Goal: Transaction & Acquisition: Purchase product/service

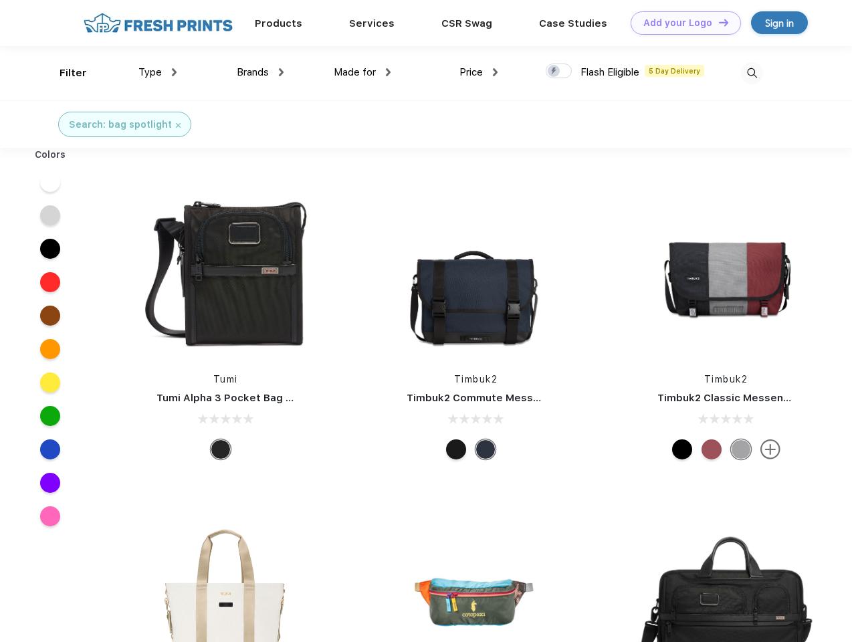
click at [681, 23] on link "Add your Logo Design Tool" at bounding box center [686, 22] width 110 height 23
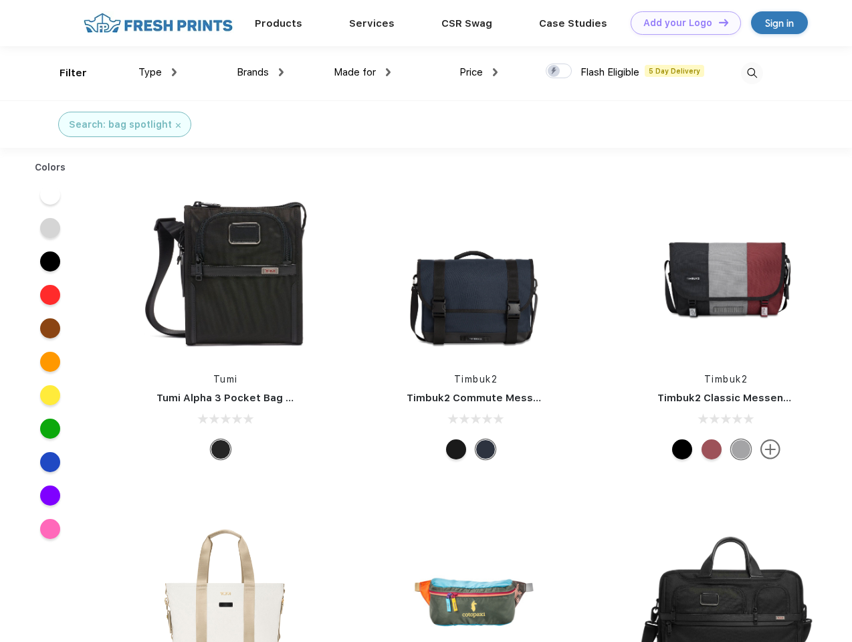
click at [0, 0] on div "Design Tool" at bounding box center [0, 0] width 0 height 0
click at [718, 22] on link "Add your Logo Design Tool" at bounding box center [686, 22] width 110 height 23
click at [64, 73] on div "Filter" at bounding box center [73, 73] width 27 height 15
click at [158, 72] on span "Type" at bounding box center [149, 72] width 23 height 12
click at [260, 72] on span "Brands" at bounding box center [253, 72] width 32 height 12
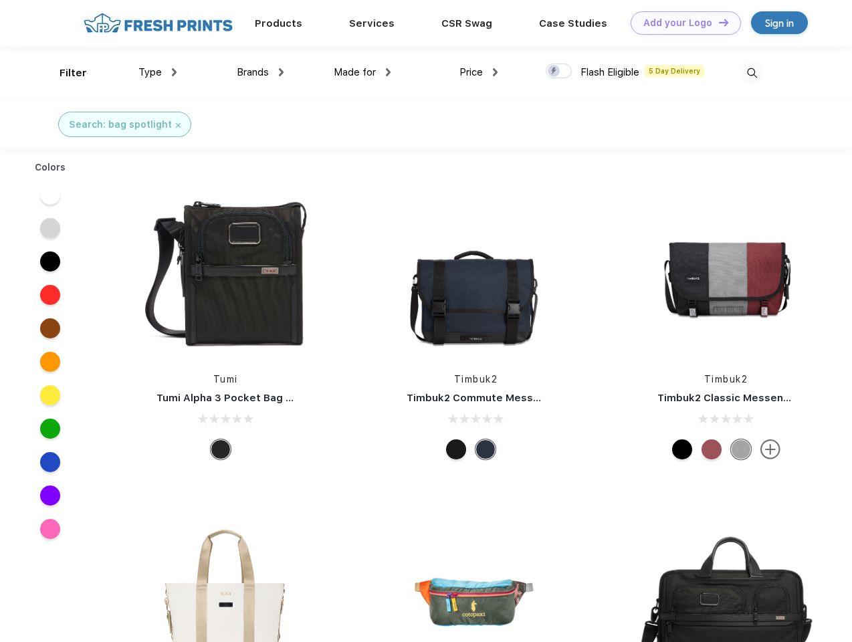
click at [363, 72] on span "Made for" at bounding box center [355, 72] width 42 height 12
click at [479, 72] on span "Price" at bounding box center [470, 72] width 23 height 12
click at [559, 72] on div at bounding box center [559, 71] width 26 height 15
click at [554, 72] on input "checkbox" at bounding box center [550, 67] width 9 height 9
click at [752, 73] on img at bounding box center [752, 73] width 22 height 22
